Goal: Task Accomplishment & Management: Manage account settings

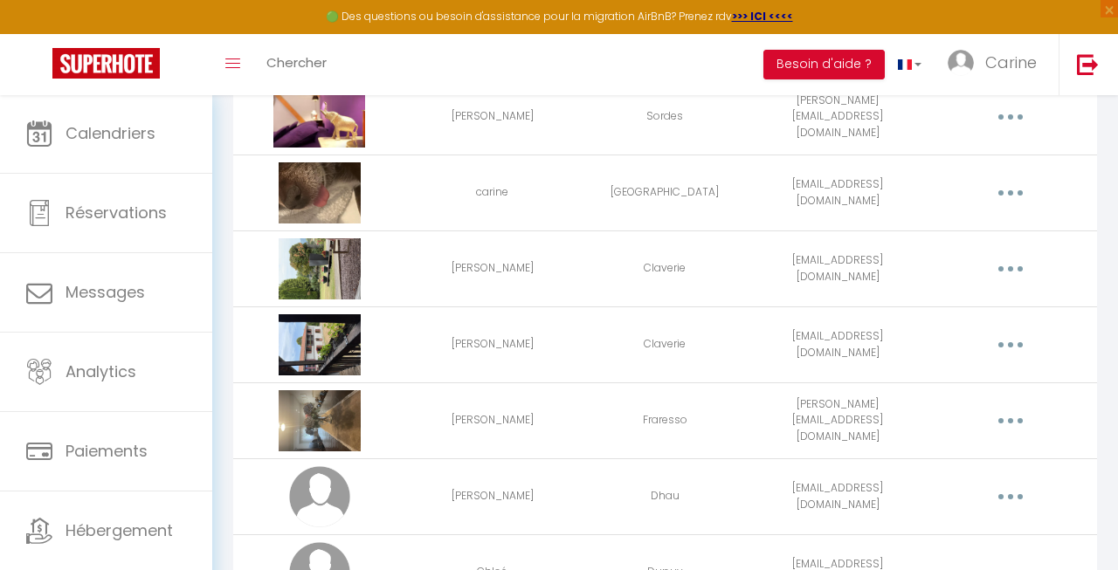
scroll to position [309, 0]
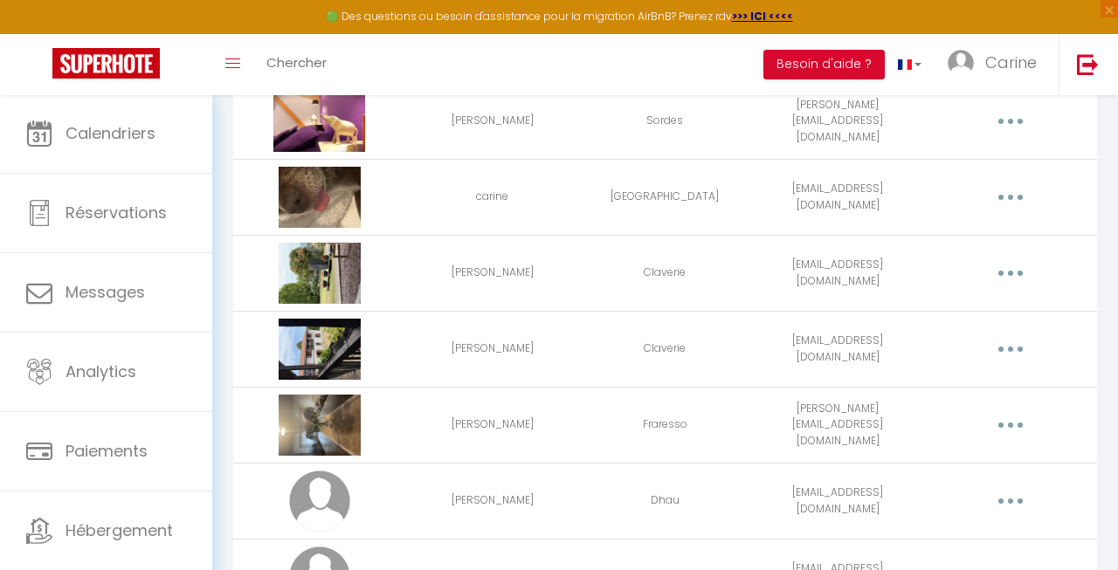
click at [1026, 273] on button "button" at bounding box center [1011, 273] width 46 height 33
click at [945, 319] on link "Editer" at bounding box center [964, 316] width 129 height 30
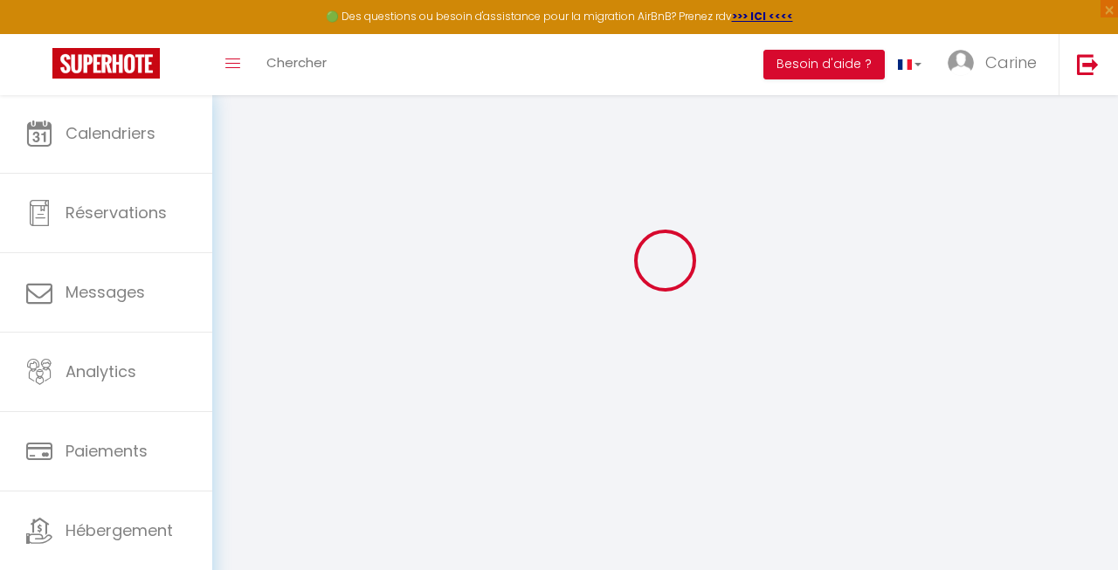
type input "[PERSON_NAME]"
type input "Claverie"
type input "[EMAIL_ADDRESS][DOMAIN_NAME]"
type textarea "[URL][DOMAIN_NAME]"
checkbox input "false"
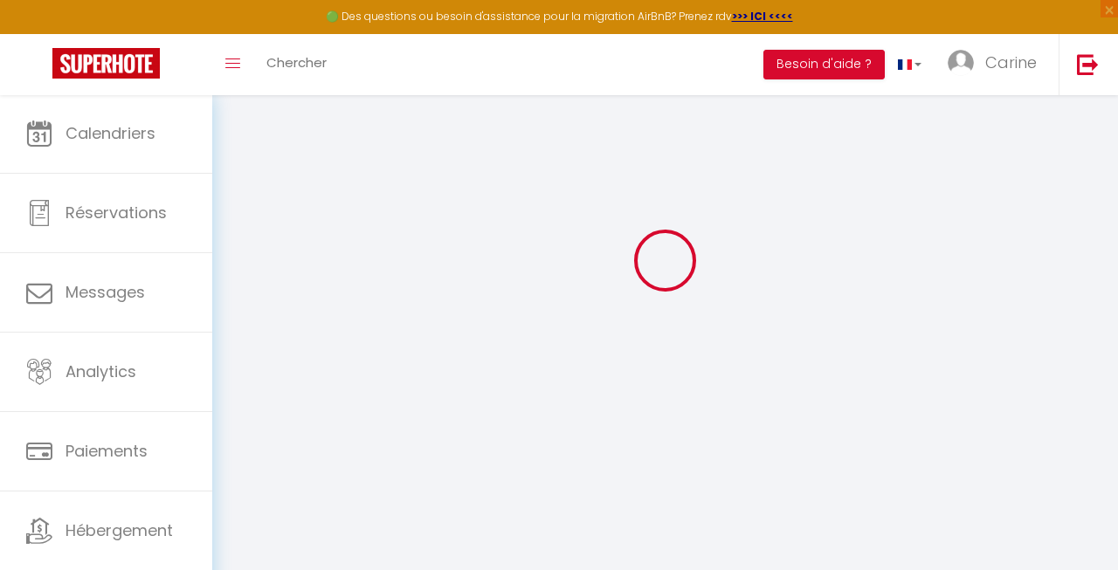
checkbox input "false"
checkbox input "true"
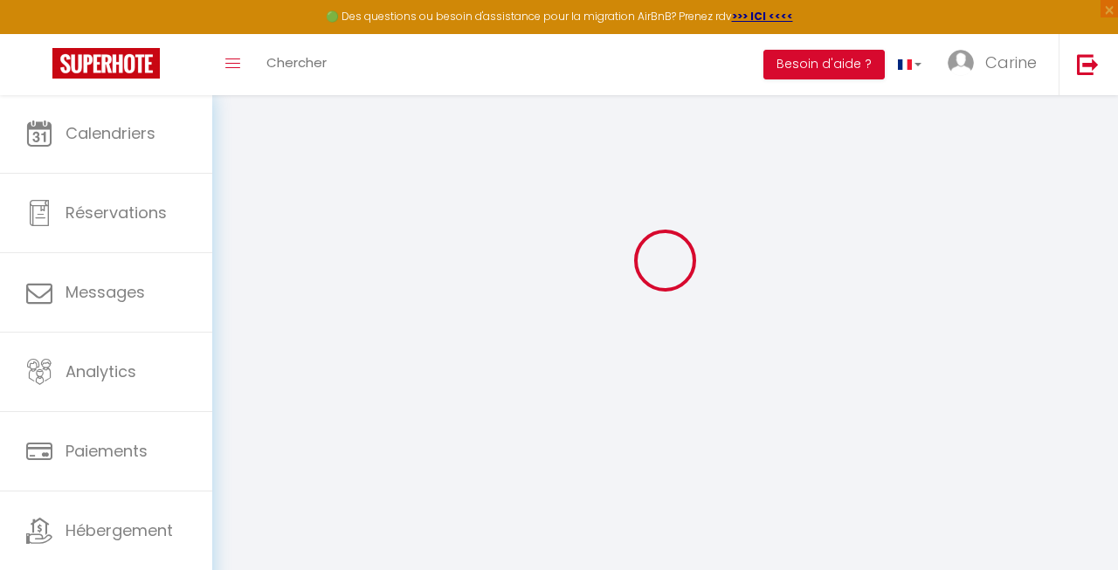
checkbox input "true"
checkbox input "false"
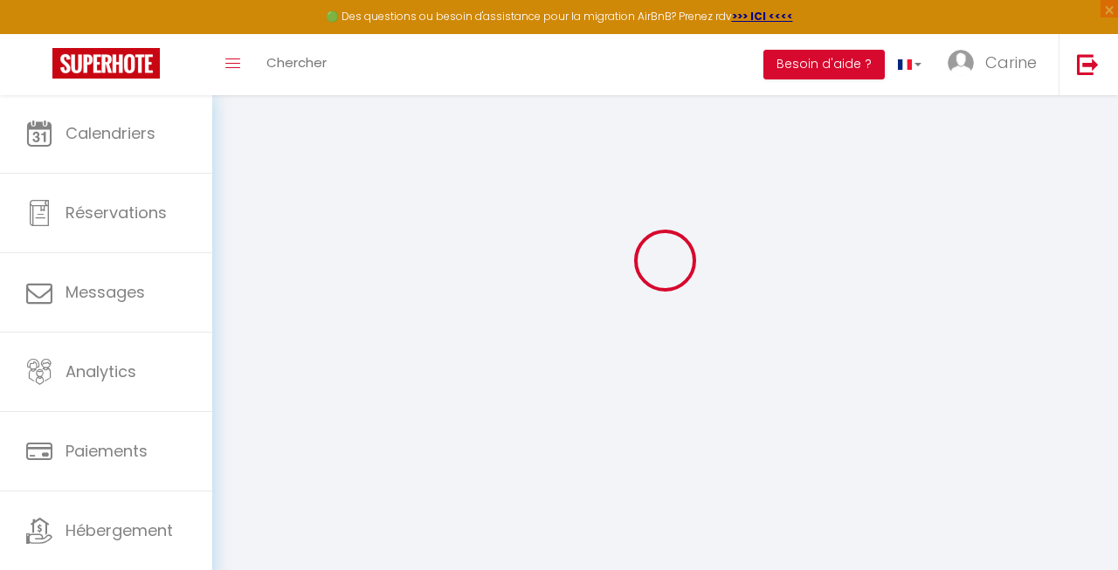
checkbox input "false"
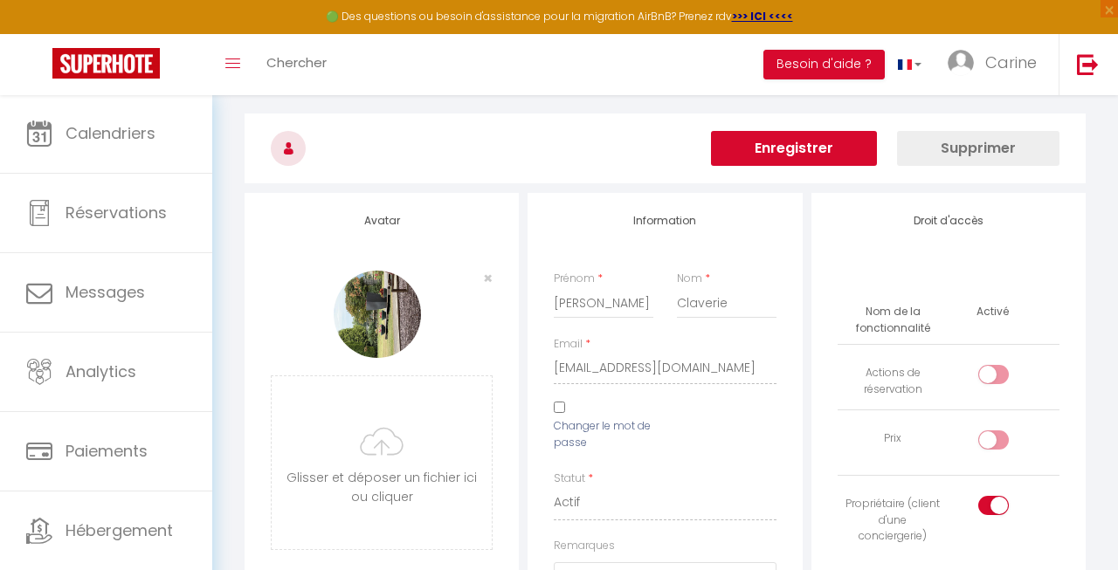
scroll to position [47, 0]
